Goal: Task Accomplishment & Management: Manage account settings

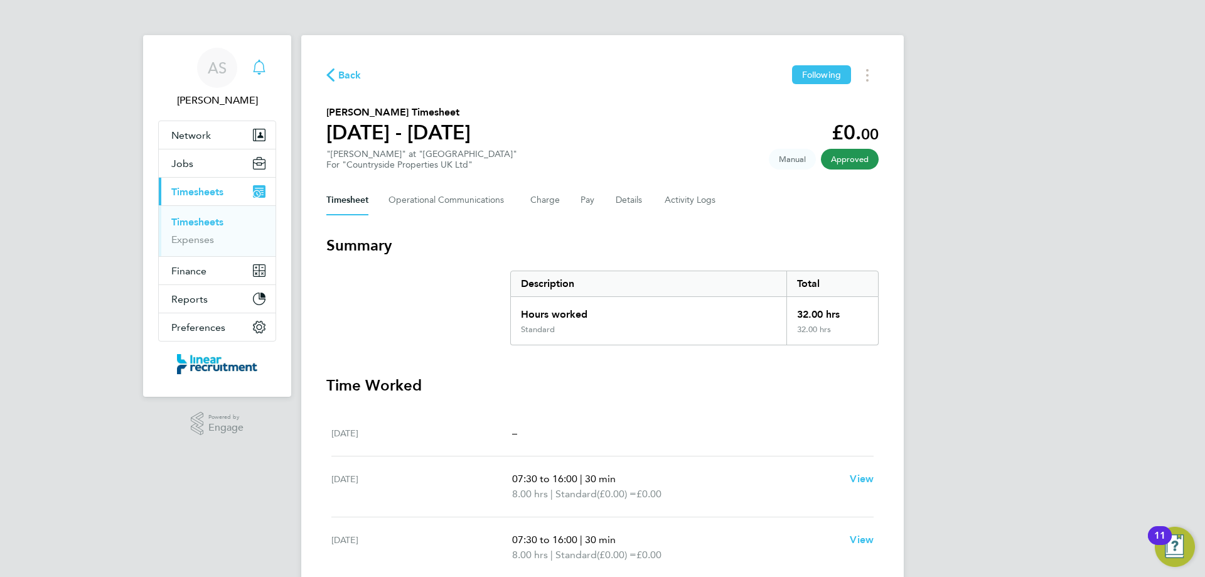
click at [264, 68] on icon "Main navigation" at bounding box center [259, 67] width 15 height 15
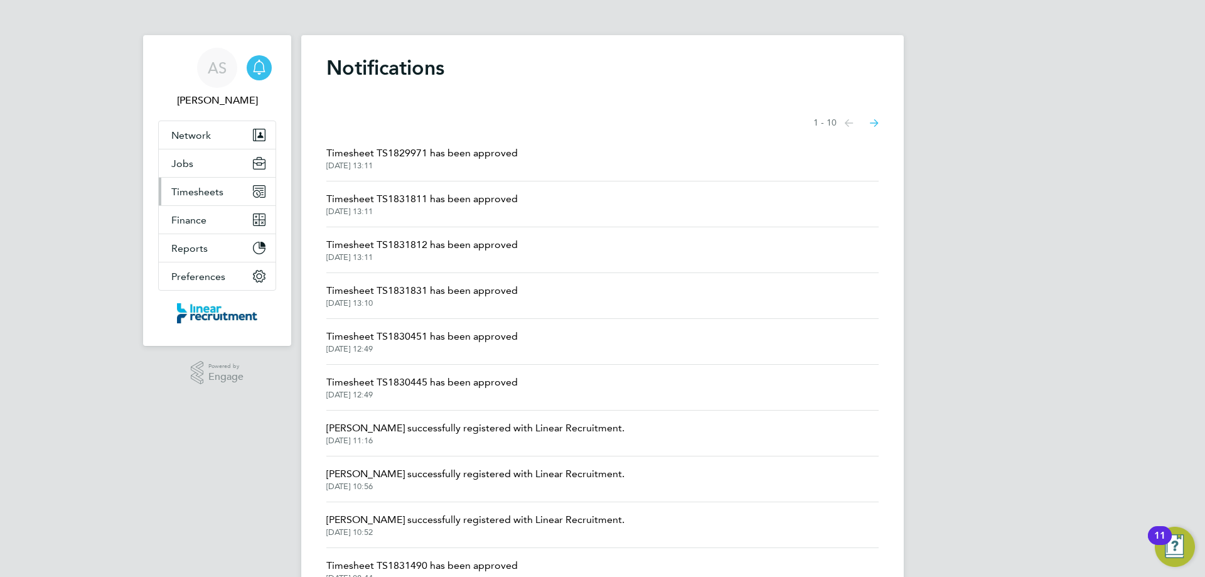
click at [193, 191] on span "Timesheets" at bounding box center [197, 192] width 52 height 12
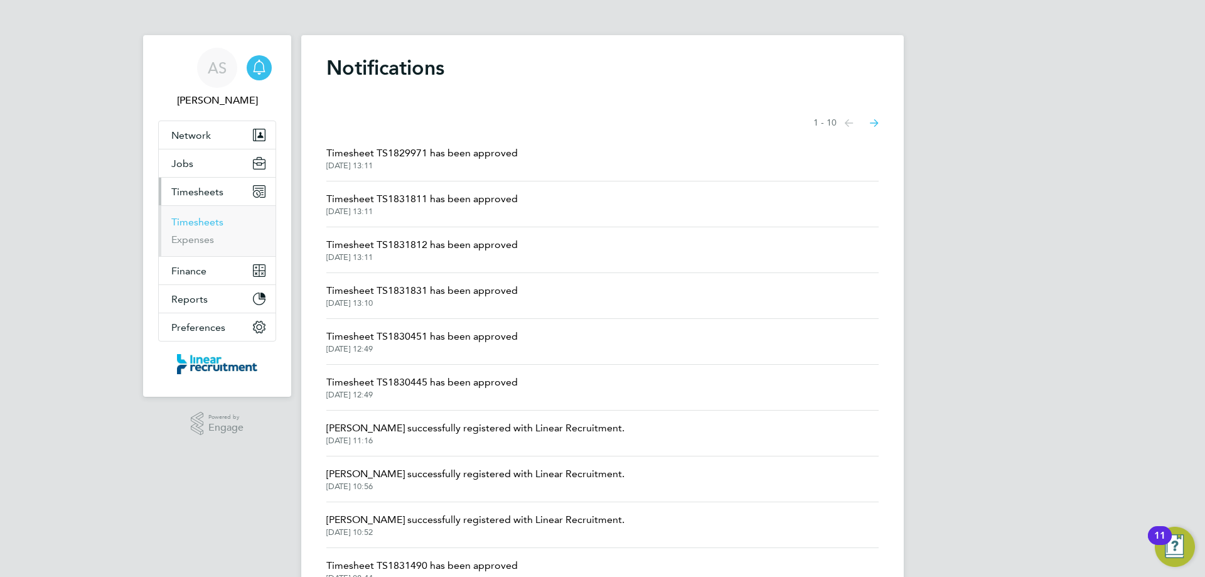
click at [203, 218] on link "Timesheets" at bounding box center [197, 222] width 52 height 12
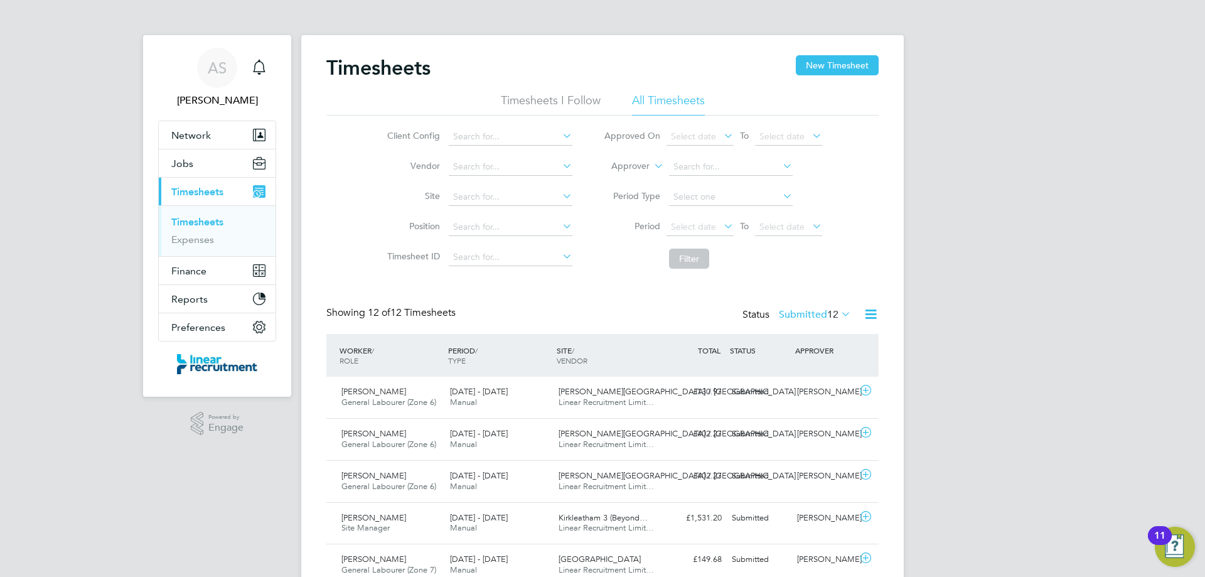
click at [787, 322] on div "Status Submitted 12" at bounding box center [797, 315] width 111 height 18
click at [789, 316] on label "Submitted 12" at bounding box center [815, 314] width 72 height 13
click at [811, 355] on li "Saved" at bounding box center [799, 354] width 58 height 18
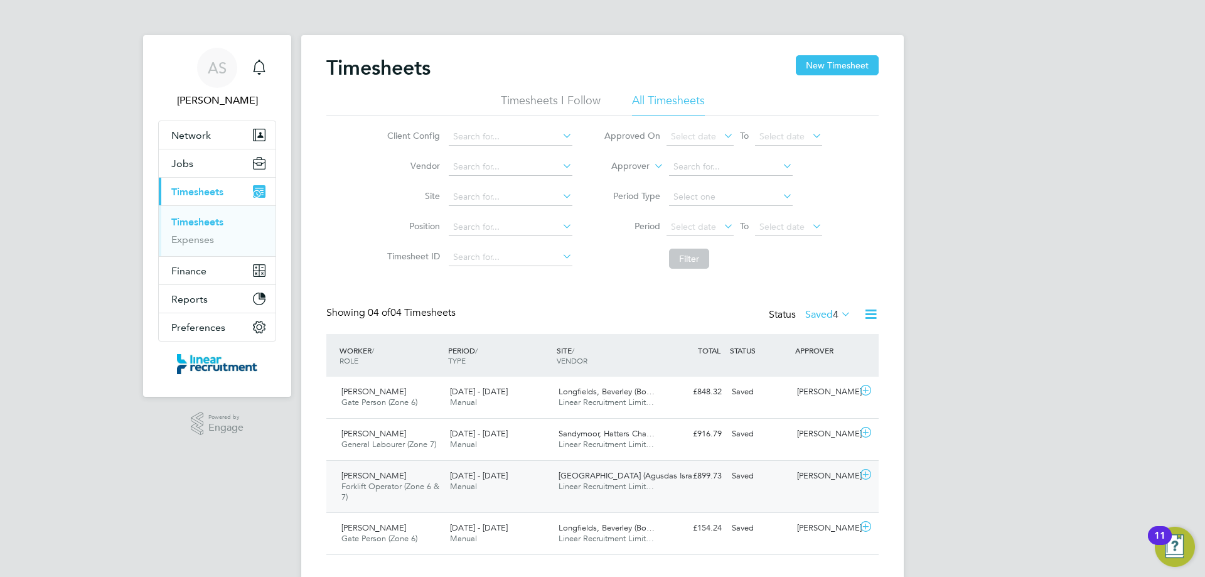
click at [424, 485] on span "Forklift Operator (Zone 6 & 7)" at bounding box center [390, 491] width 98 height 21
click at [807, 315] on label "Saved 4" at bounding box center [828, 314] width 46 height 13
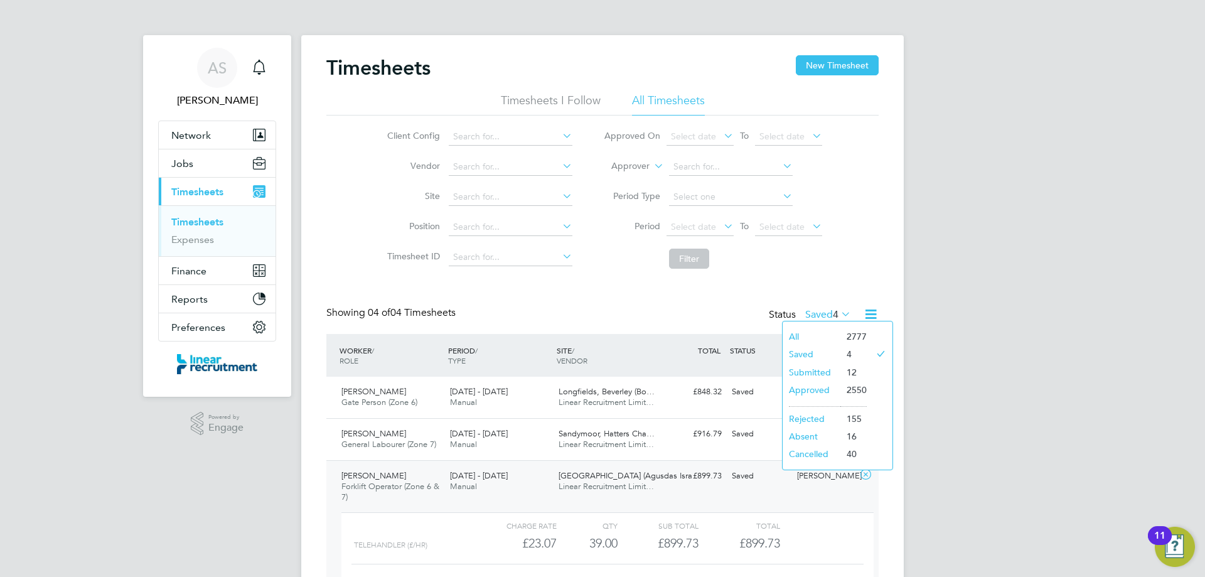
click at [811, 370] on li "Submitted" at bounding box center [812, 372] width 58 height 18
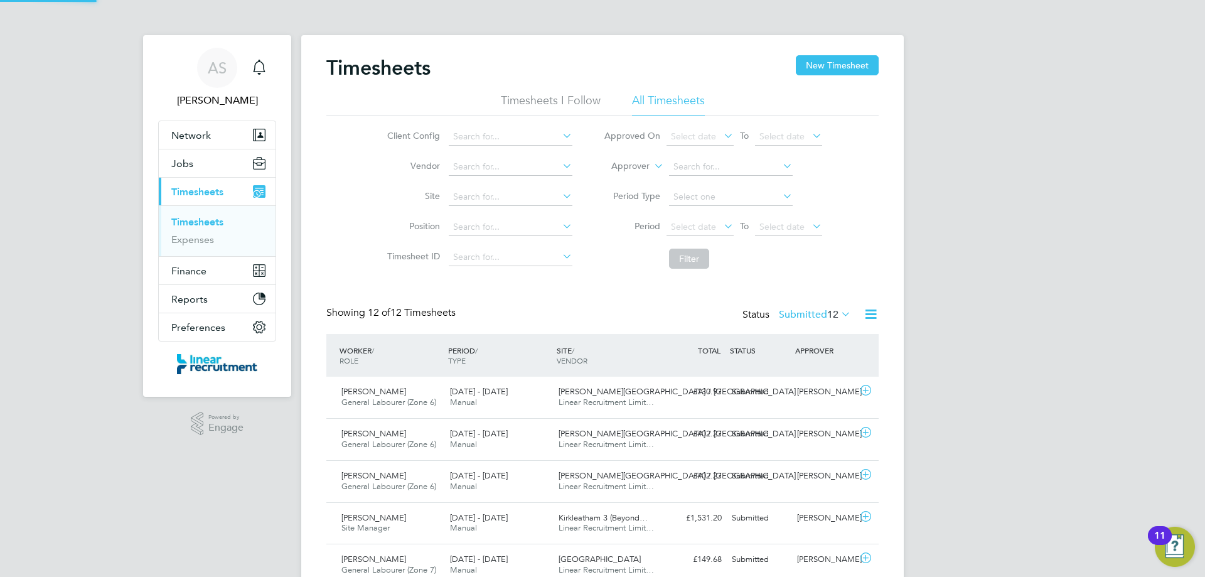
scroll to position [32, 109]
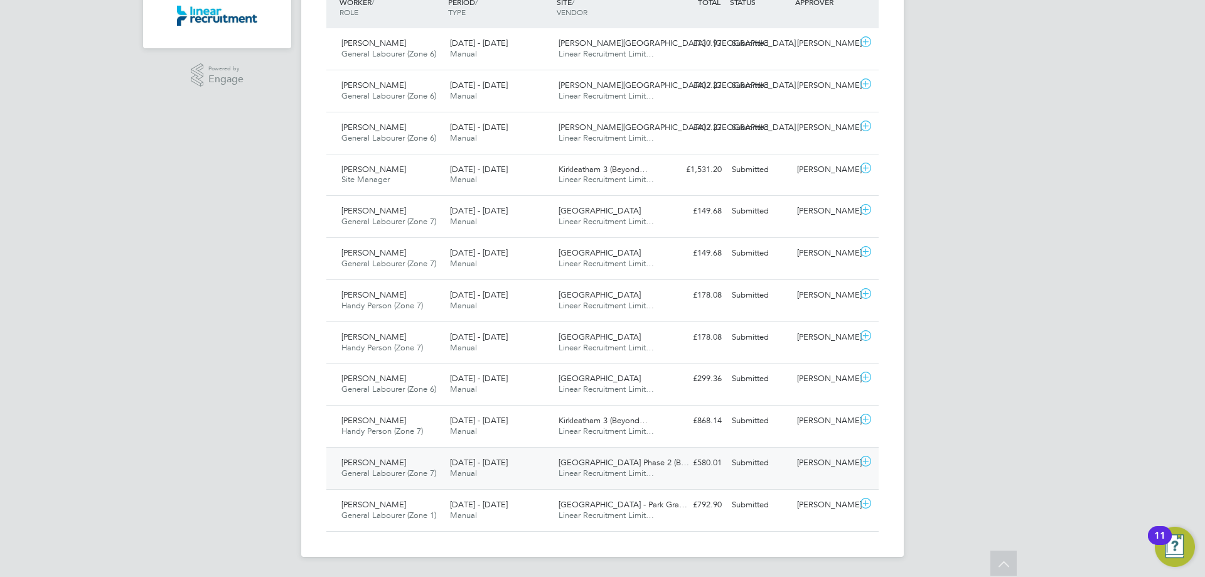
click at [398, 471] on span "General Labourer (Zone 7)" at bounding box center [388, 473] width 95 height 11
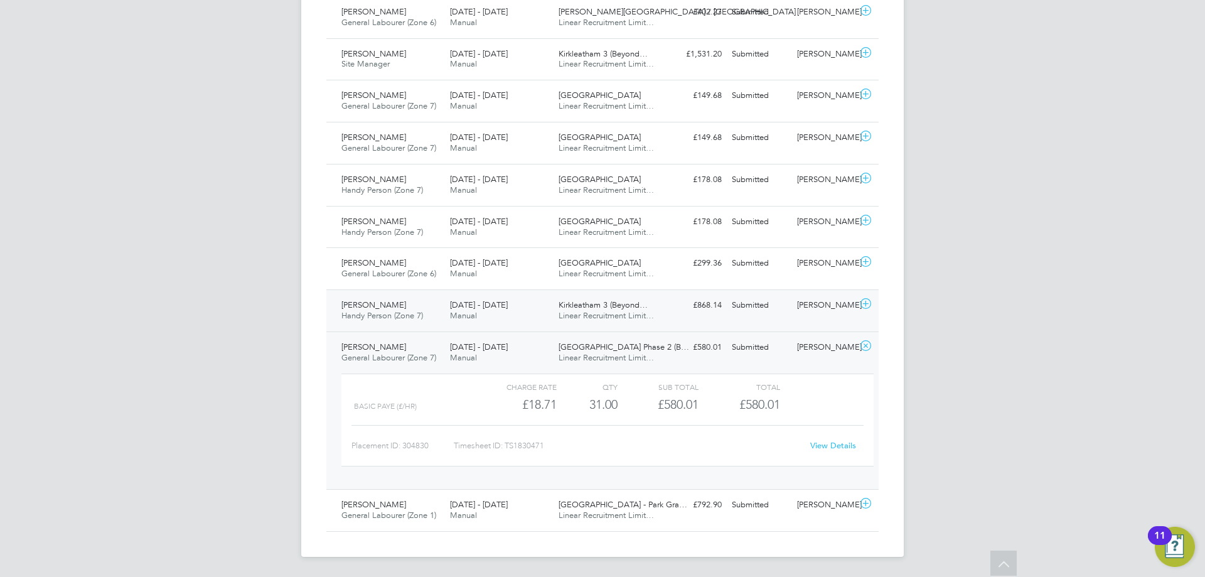
click at [399, 319] on span "Handy Person (Zone 7)" at bounding box center [382, 315] width 82 height 11
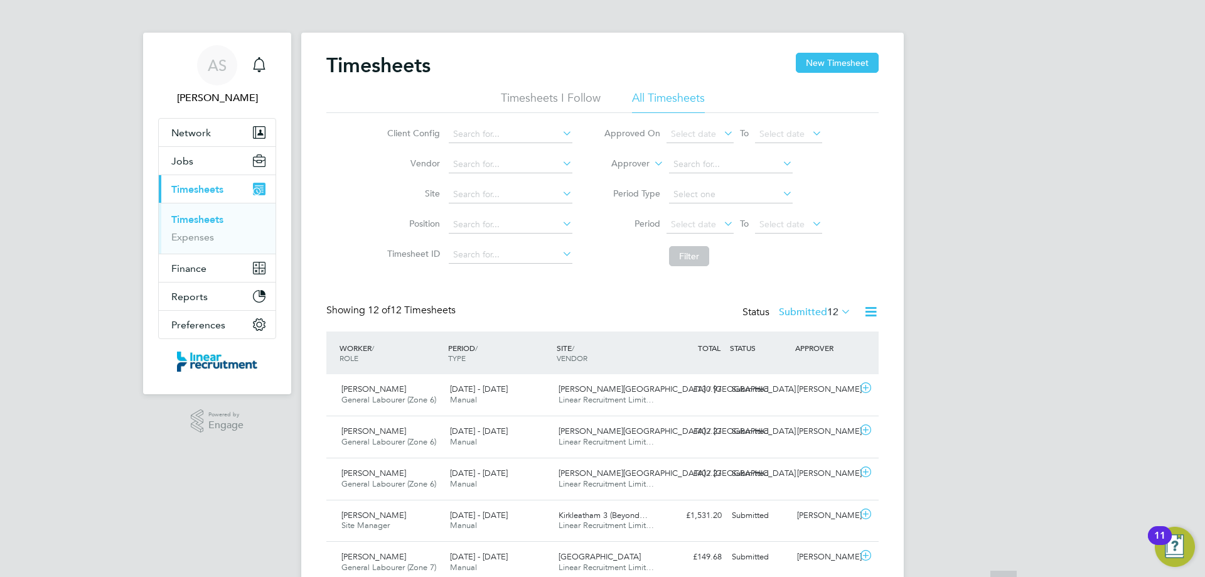
scroll to position [0, 0]
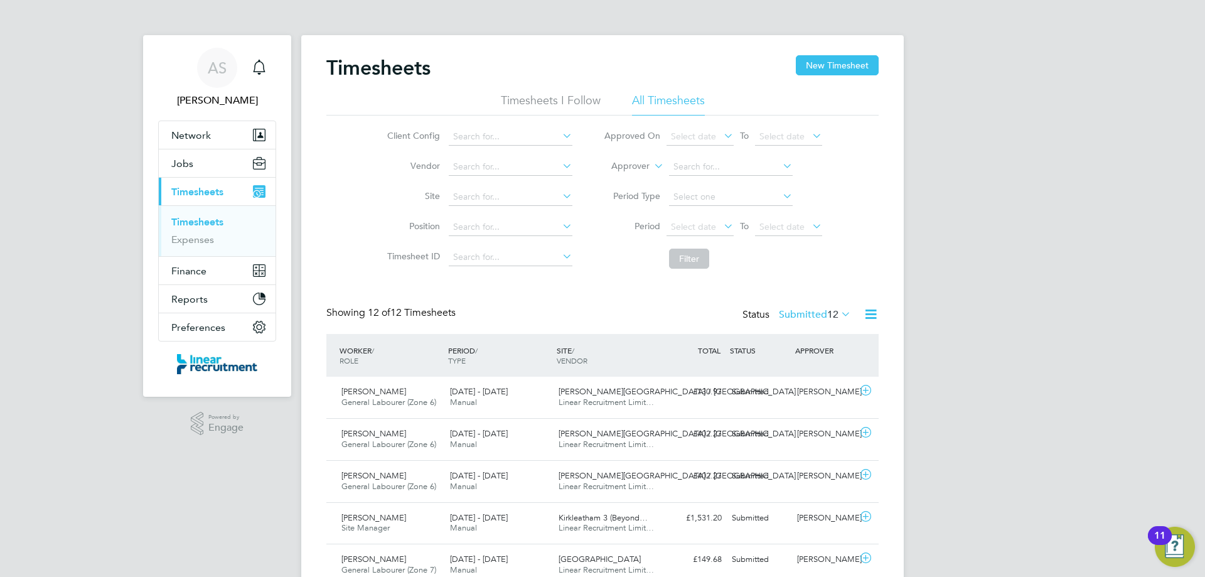
click at [808, 311] on label "Submitted 12" at bounding box center [815, 314] width 72 height 13
click at [808, 352] on li "Saved" at bounding box center [799, 354] width 58 height 18
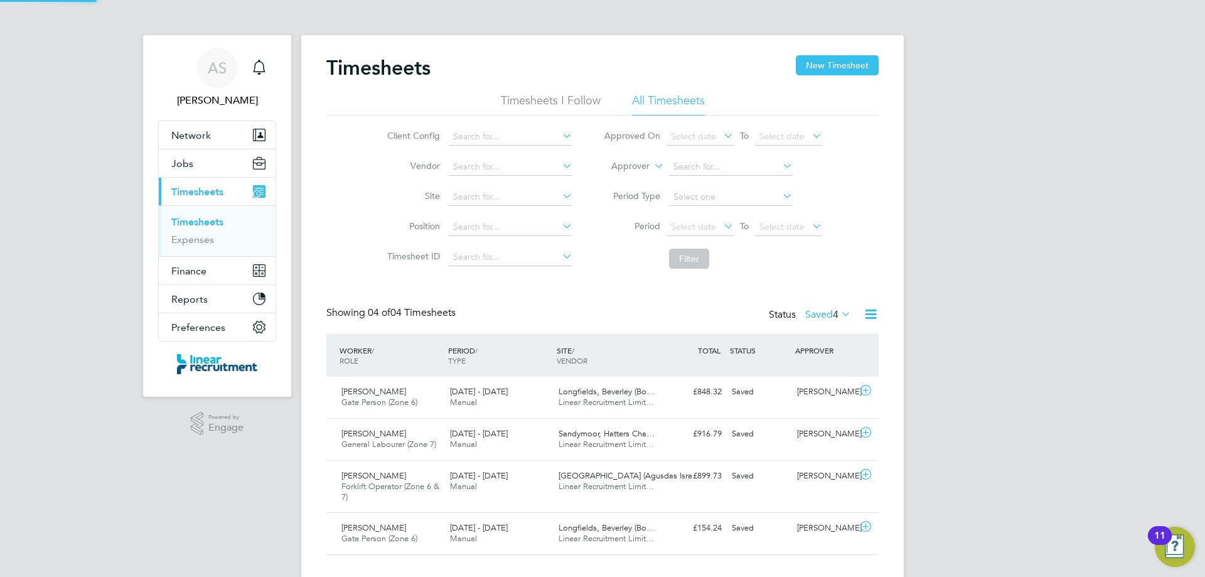
scroll to position [42, 109]
click at [405, 475] on div "Paul Earle Forklift Operator (Zone 6 & 7) 23 - 29 Jun 2025" at bounding box center [390, 487] width 109 height 42
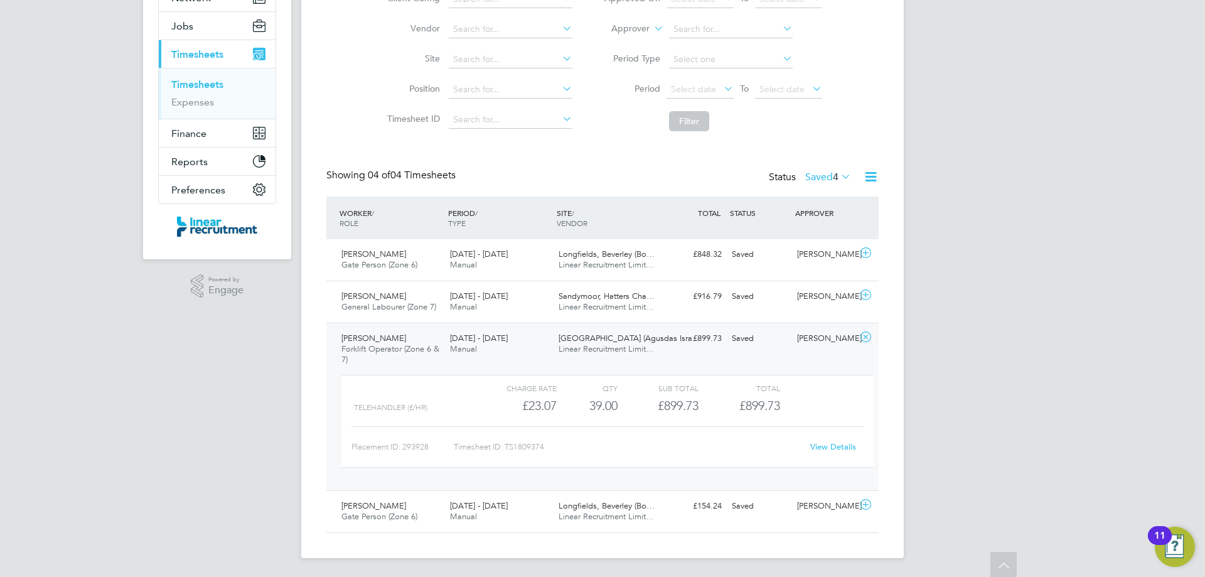
scroll to position [139, 0]
click at [824, 448] on link "View Details" at bounding box center [833, 445] width 46 height 11
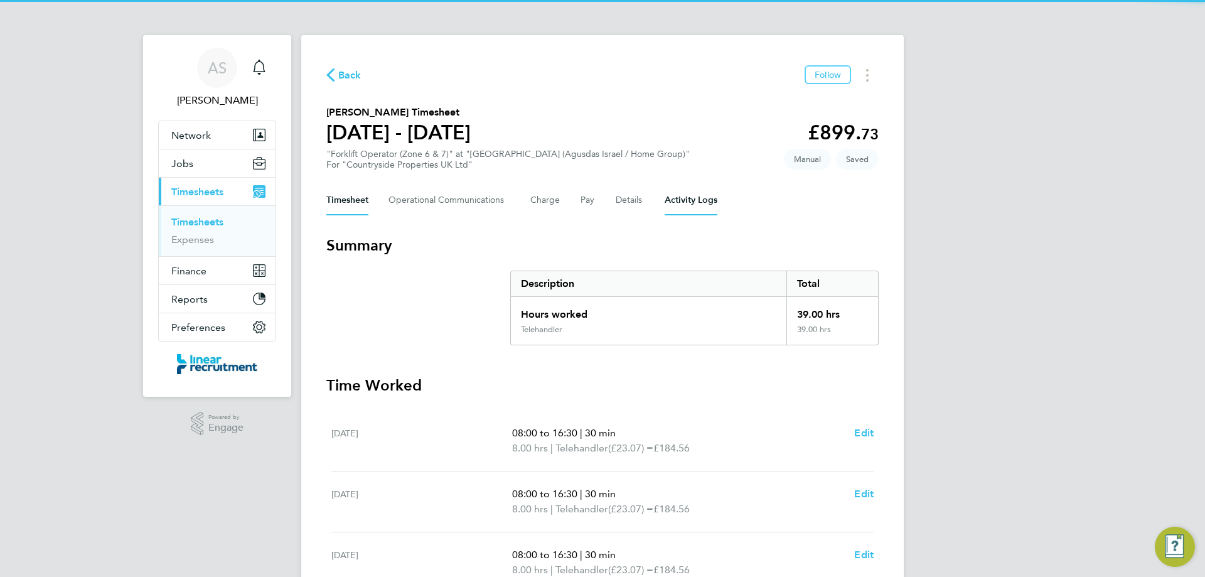
click at [674, 195] on Logs-tab "Activity Logs" at bounding box center [691, 200] width 53 height 30
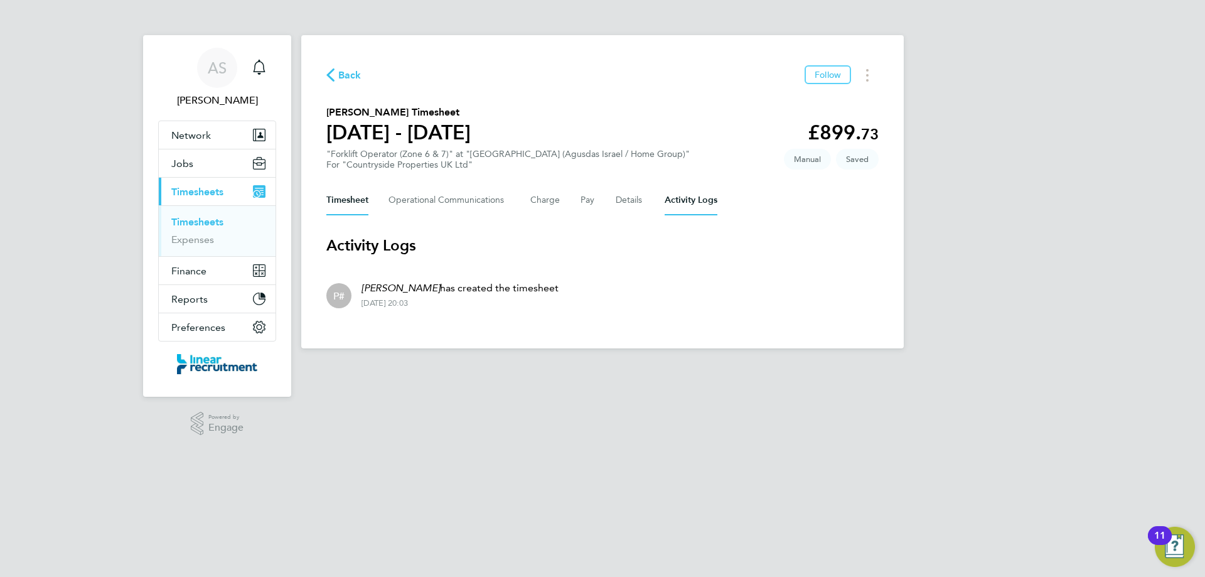
click at [350, 199] on button "Timesheet" at bounding box center [347, 200] width 42 height 30
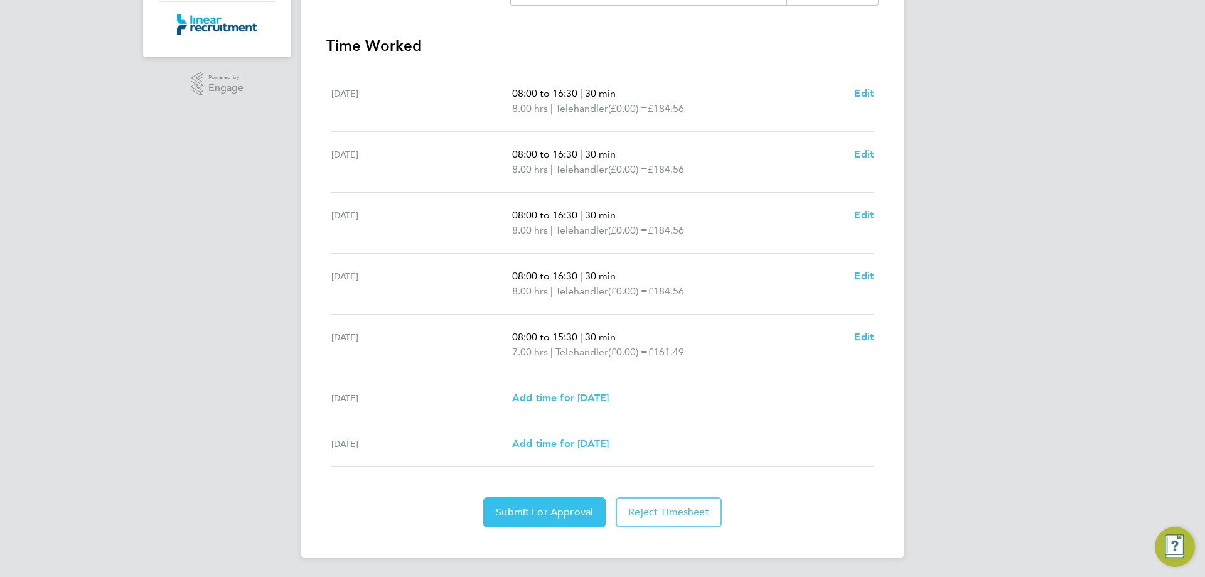
scroll to position [340, 0]
click at [539, 505] on span "Submit For Approval" at bounding box center [544, 511] width 97 height 13
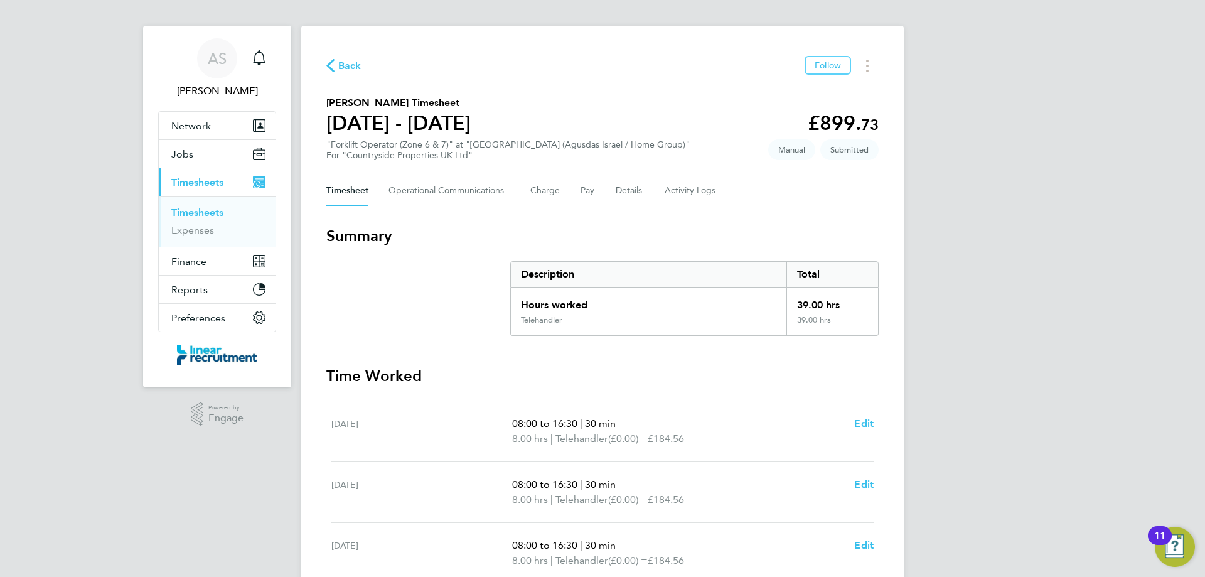
scroll to position [0, 0]
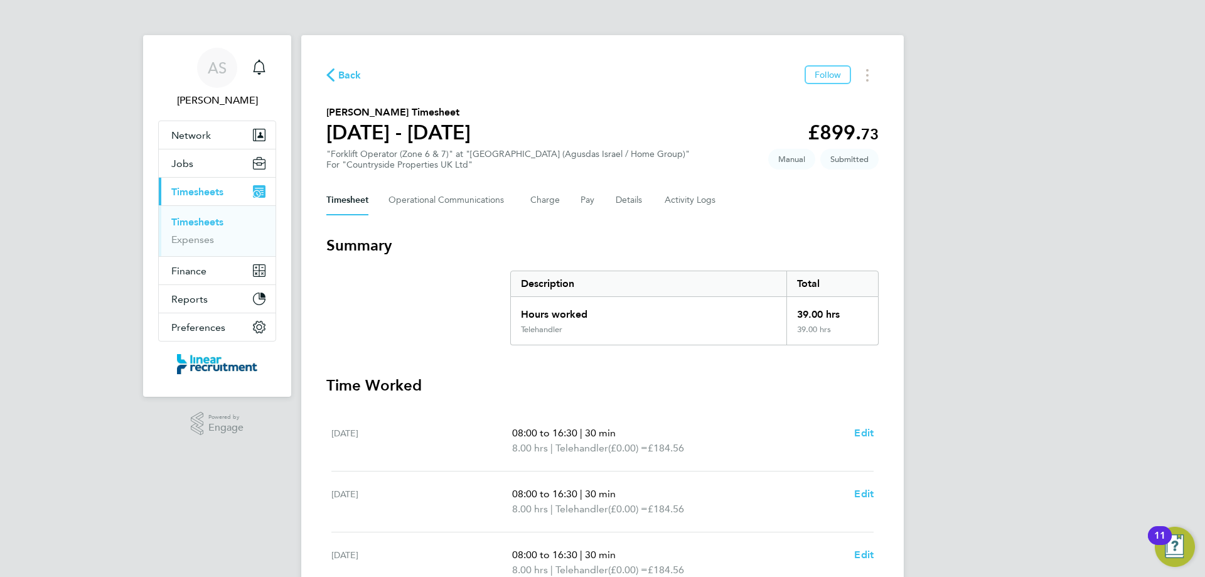
click at [187, 223] on link "Timesheets" at bounding box center [197, 222] width 52 height 12
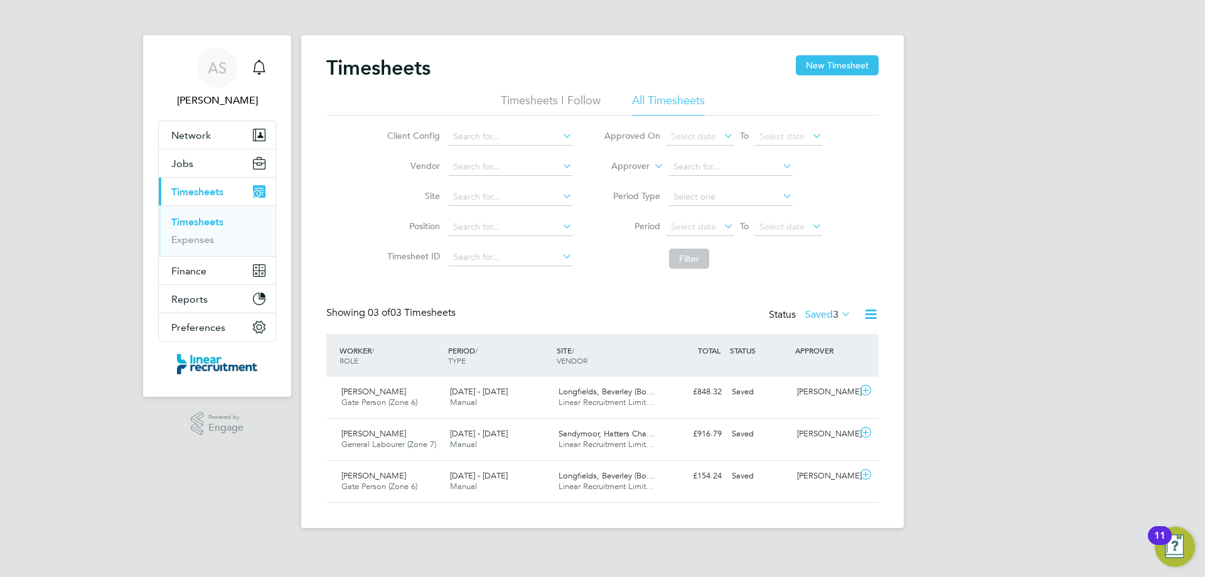
click at [823, 316] on label "Saved 3" at bounding box center [828, 314] width 46 height 13
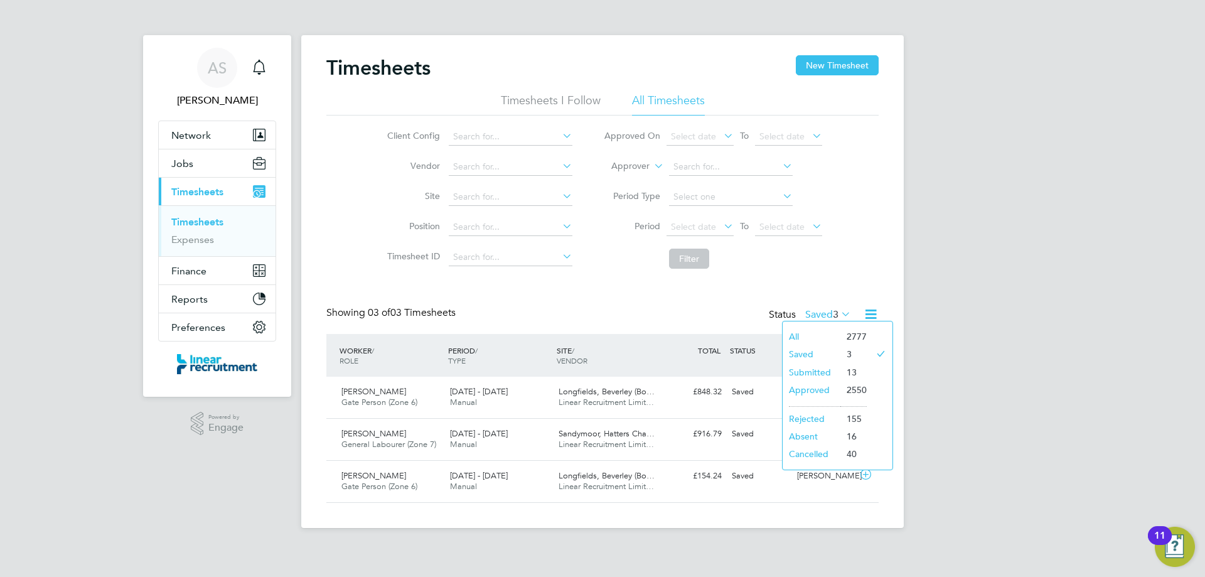
click at [827, 390] on li "Approved" at bounding box center [812, 390] width 58 height 18
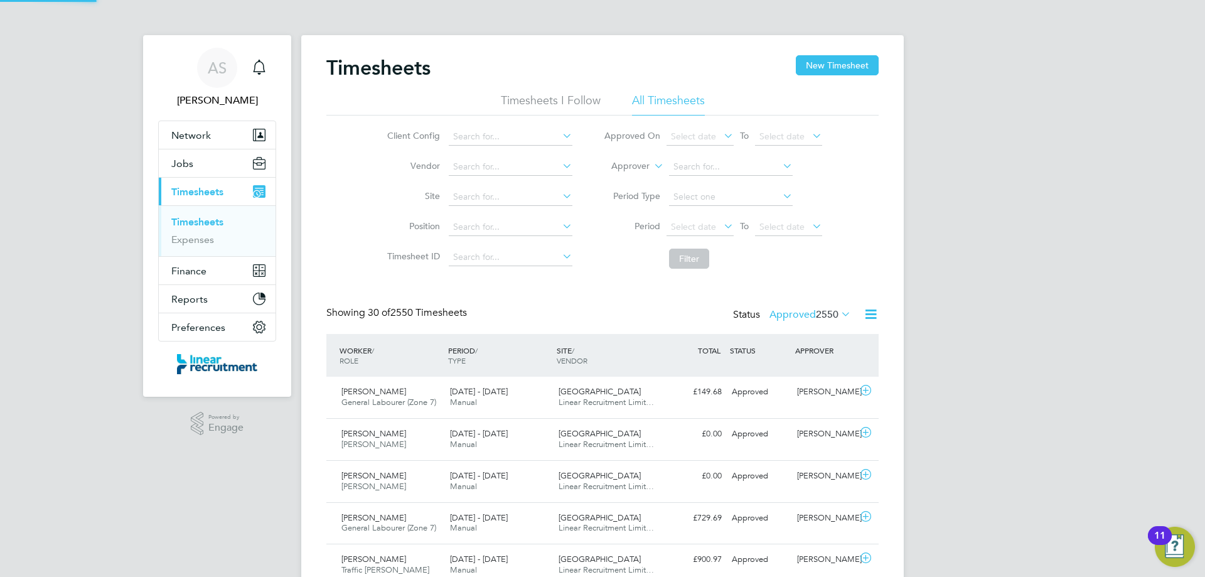
scroll to position [32, 109]
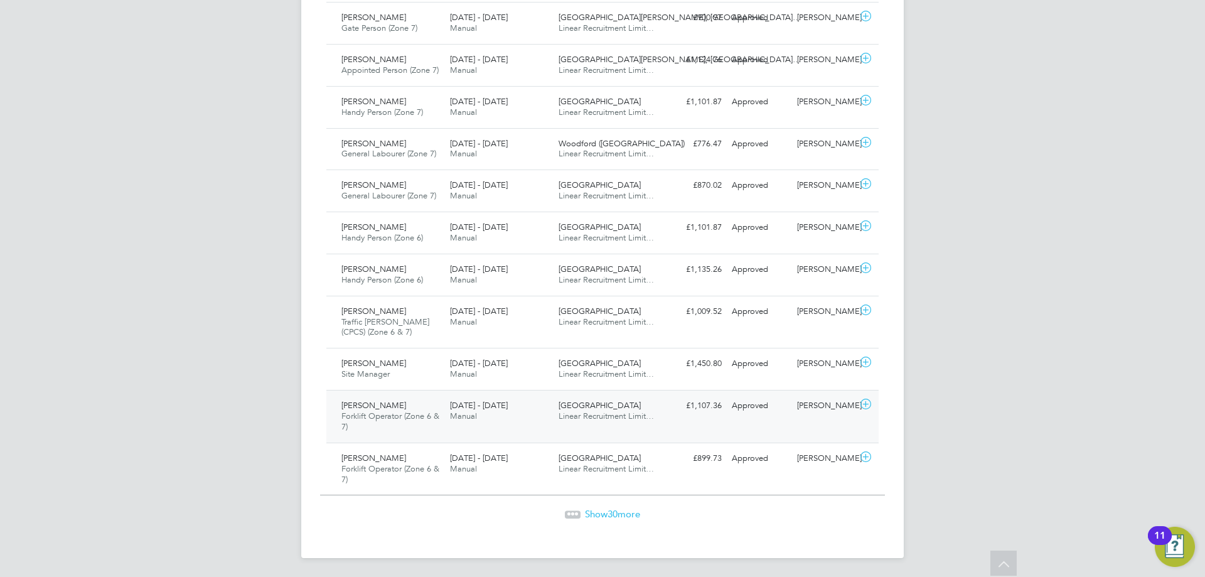
click at [482, 412] on div "[DATE] - [DATE] Manual" at bounding box center [499, 410] width 109 height 31
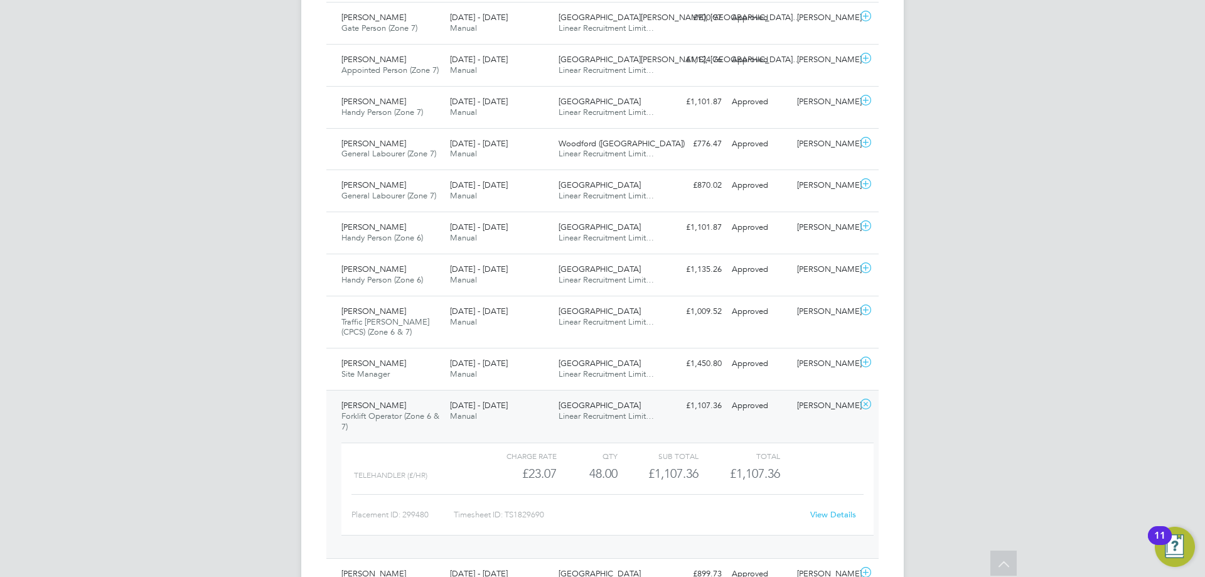
click at [832, 512] on link "View Details" at bounding box center [833, 514] width 46 height 11
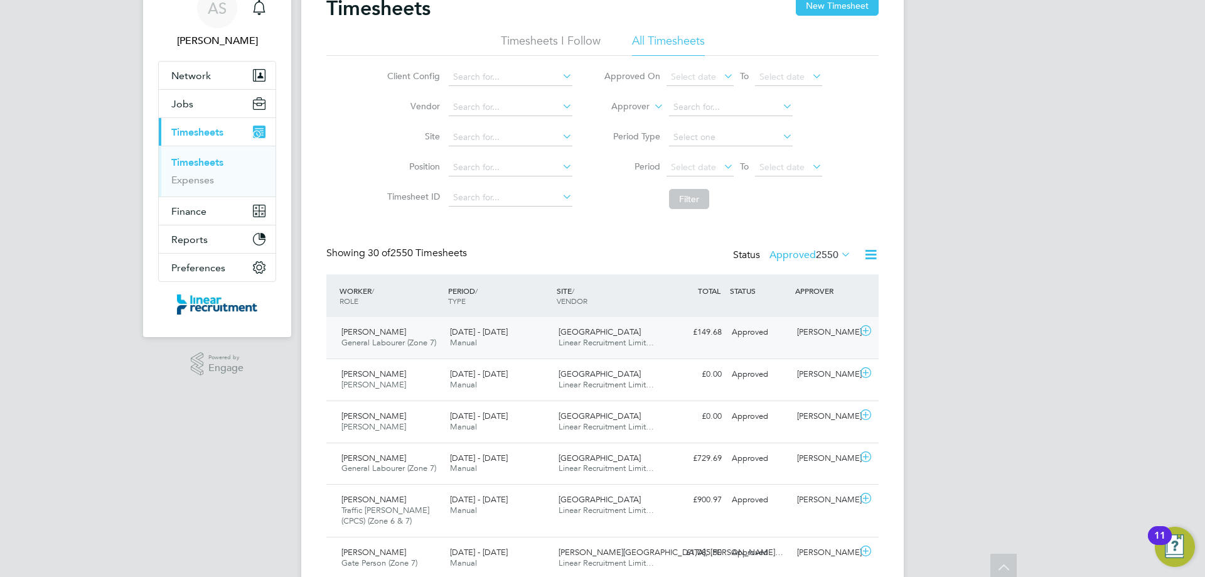
scroll to position [0, 0]
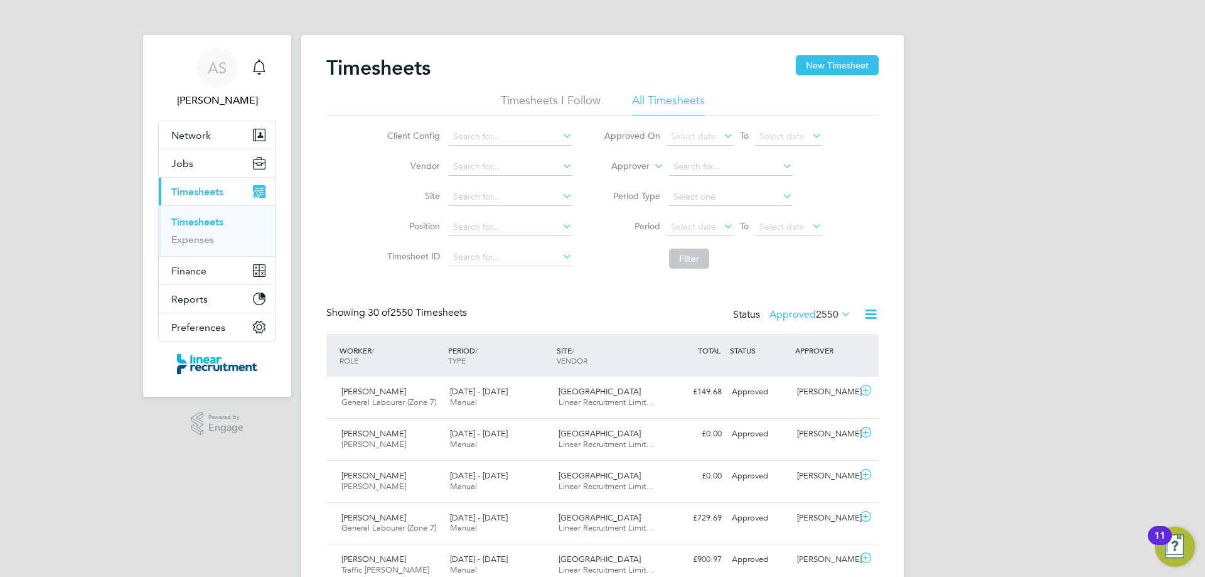
click at [790, 311] on label "Approved 2550" at bounding box center [810, 314] width 82 height 13
click at [805, 368] on li "Submitted" at bounding box center [794, 372] width 58 height 18
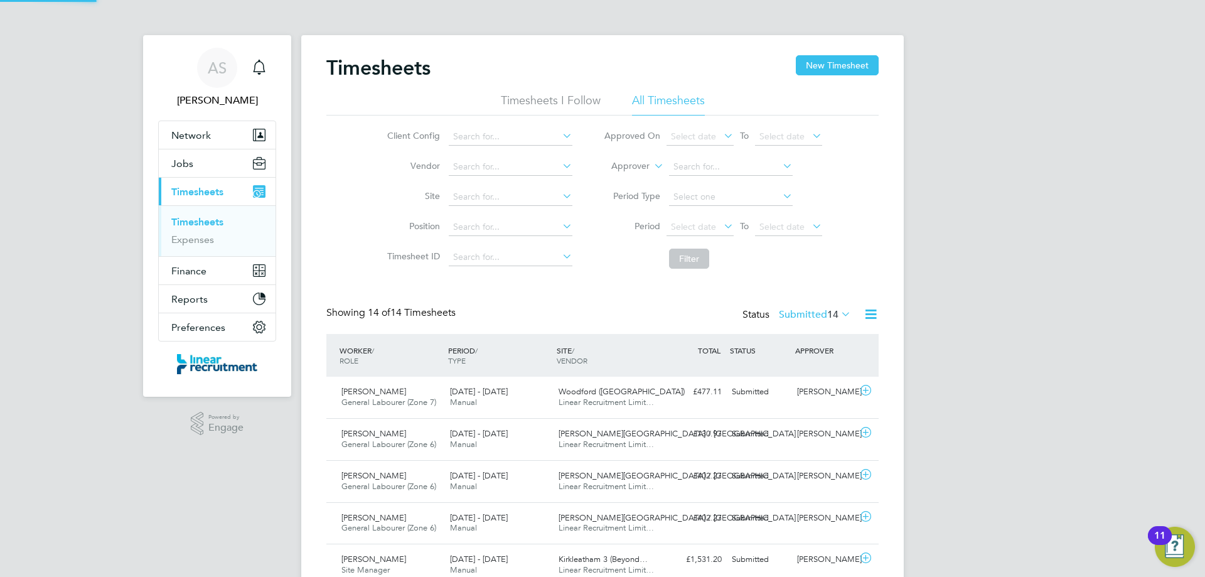
scroll to position [32, 109]
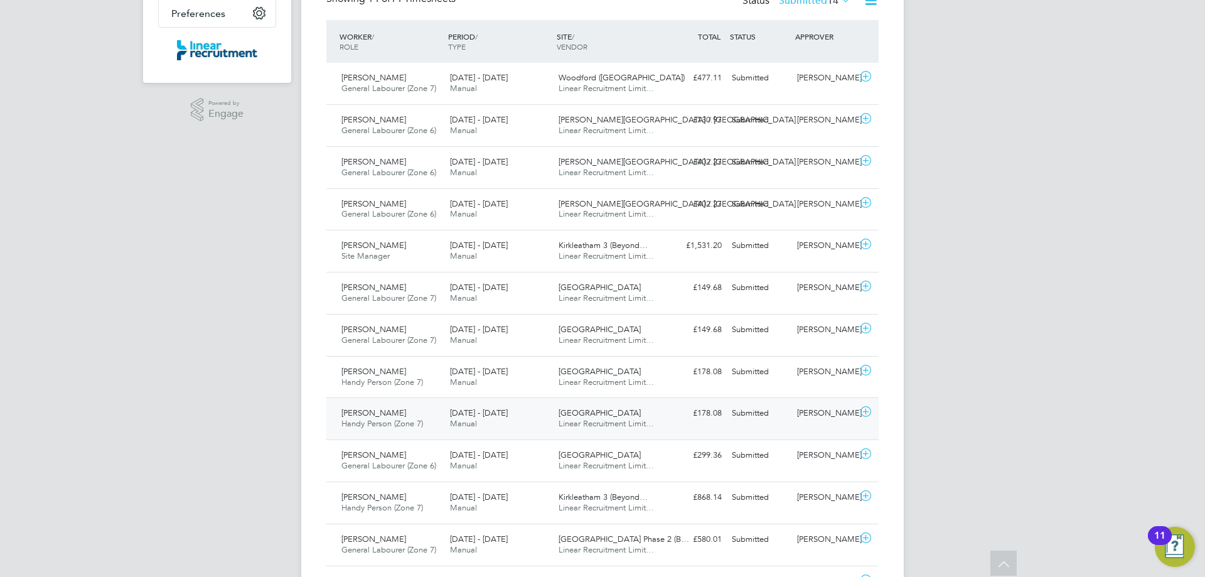
click at [398, 404] on div "[PERSON_NAME] Handy Person (Zone 7) [DATE] - [DATE]" at bounding box center [390, 418] width 109 height 31
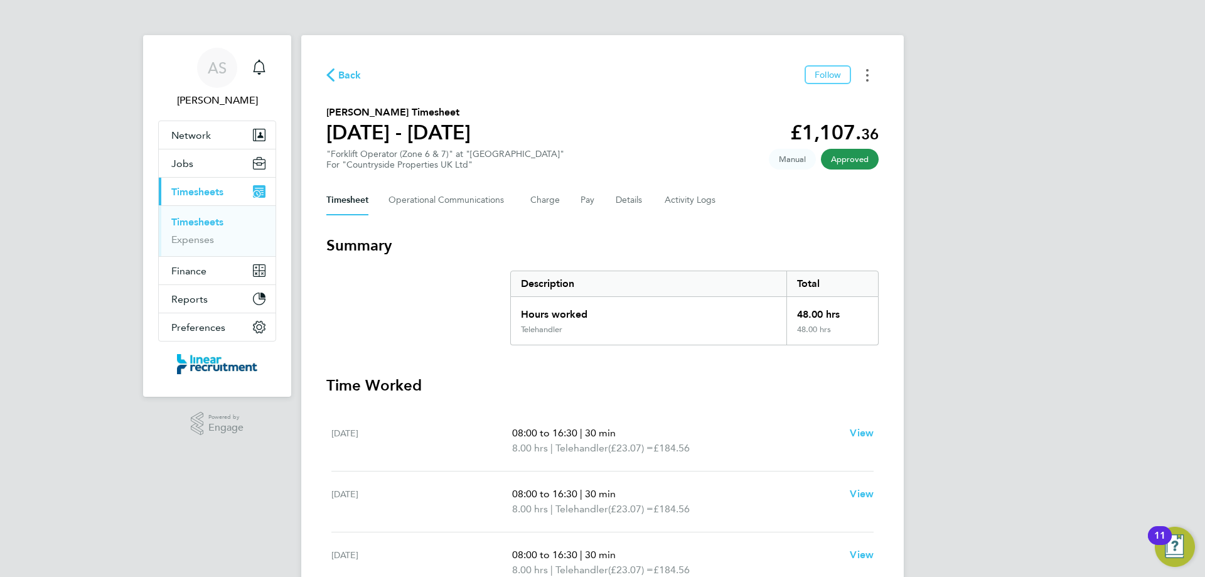
click at [874, 82] on button "Timesheets Menu" at bounding box center [867, 74] width 23 height 19
click at [798, 111] on link "Download timesheet" at bounding box center [803, 102] width 151 height 25
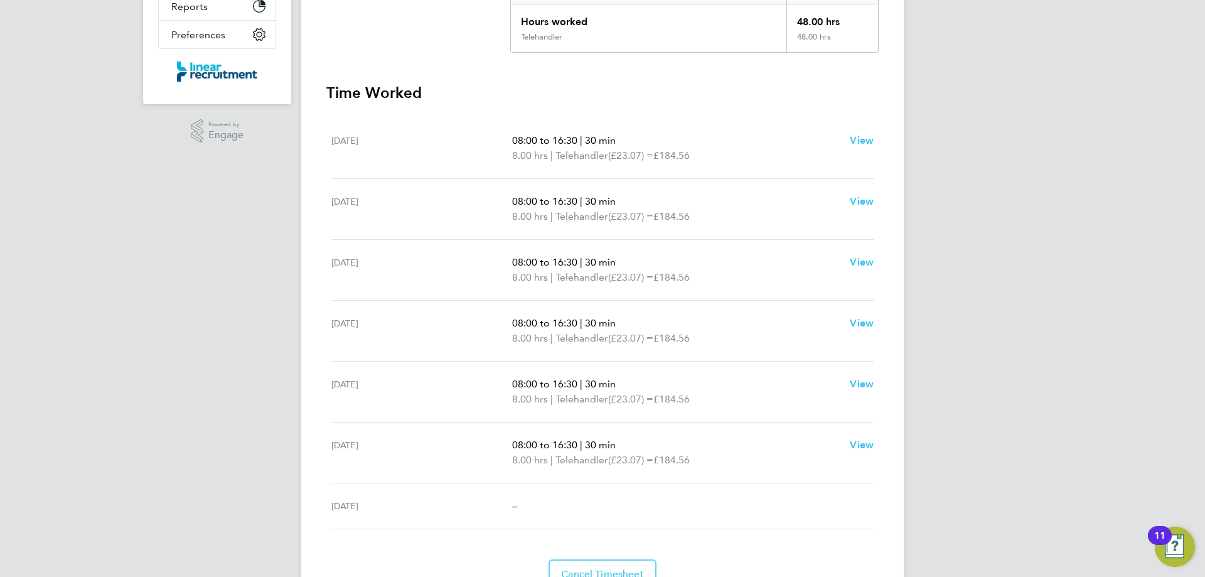
scroll to position [230, 0]
